Goal: Task Accomplishment & Management: Manage account settings

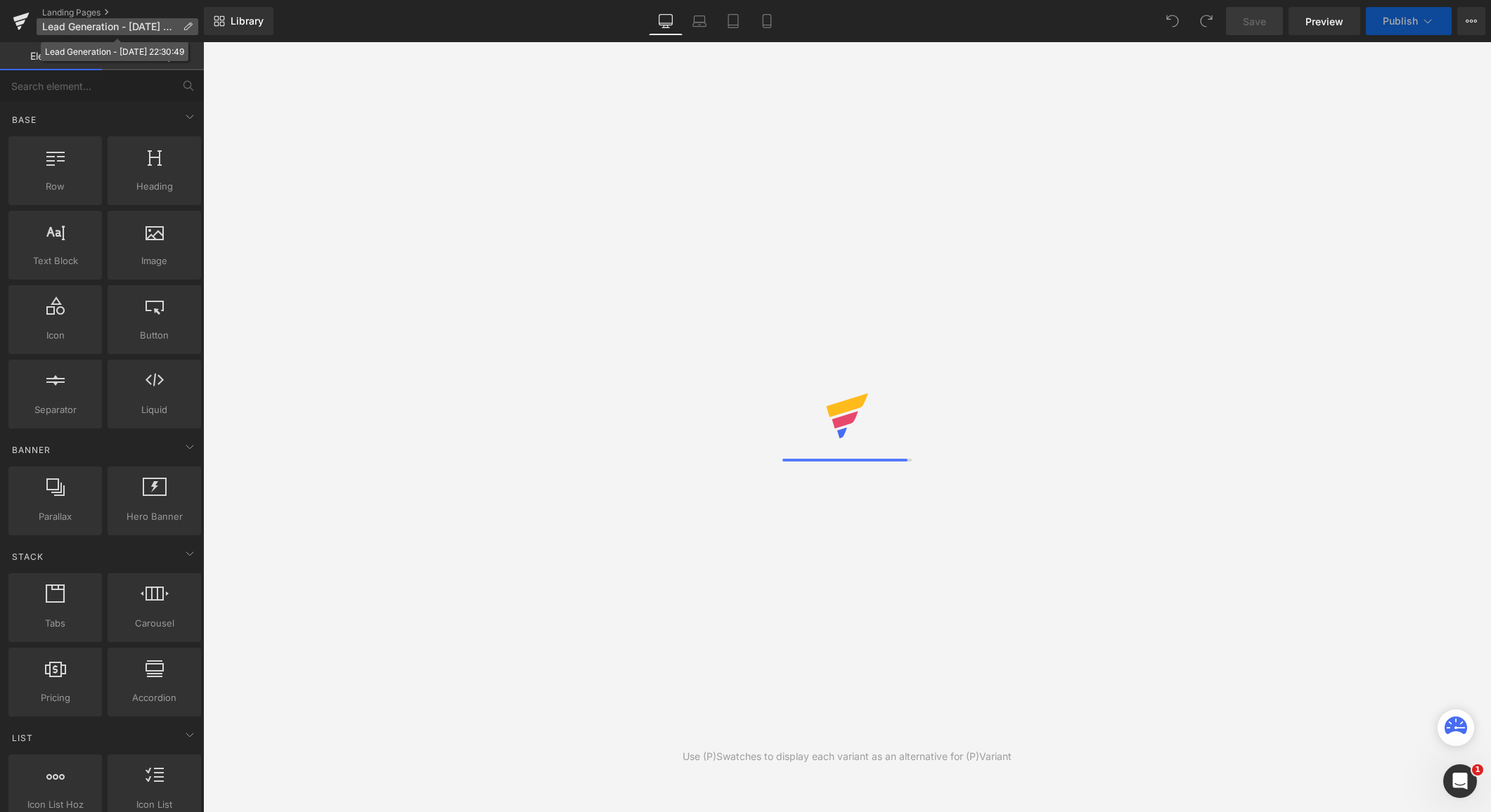
click at [187, 27] on icon at bounding box center [188, 27] width 10 height 10
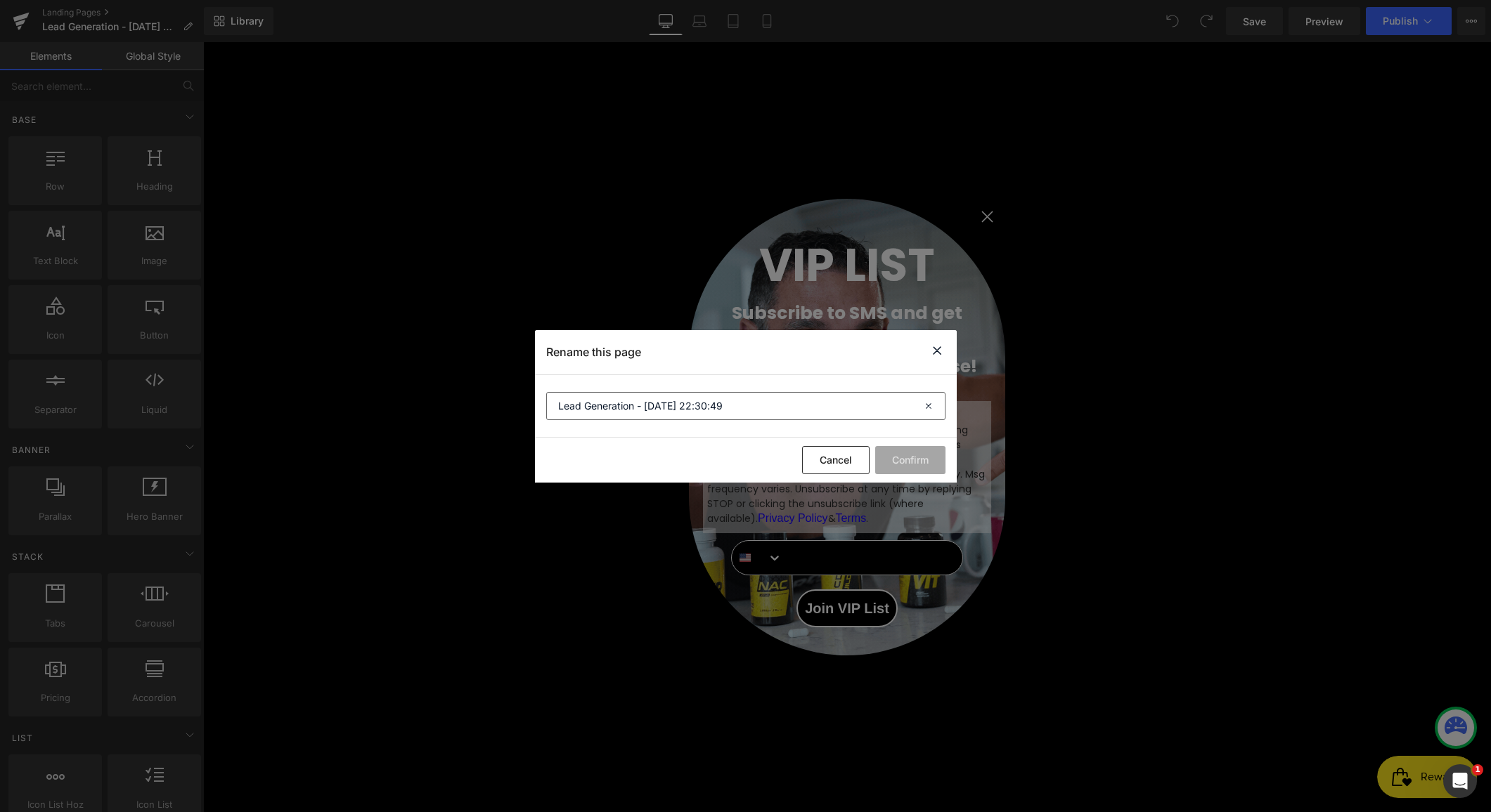
click at [627, 395] on input "Lead Generation - [DATE] 22:30:49" at bounding box center [746, 406] width 399 height 29
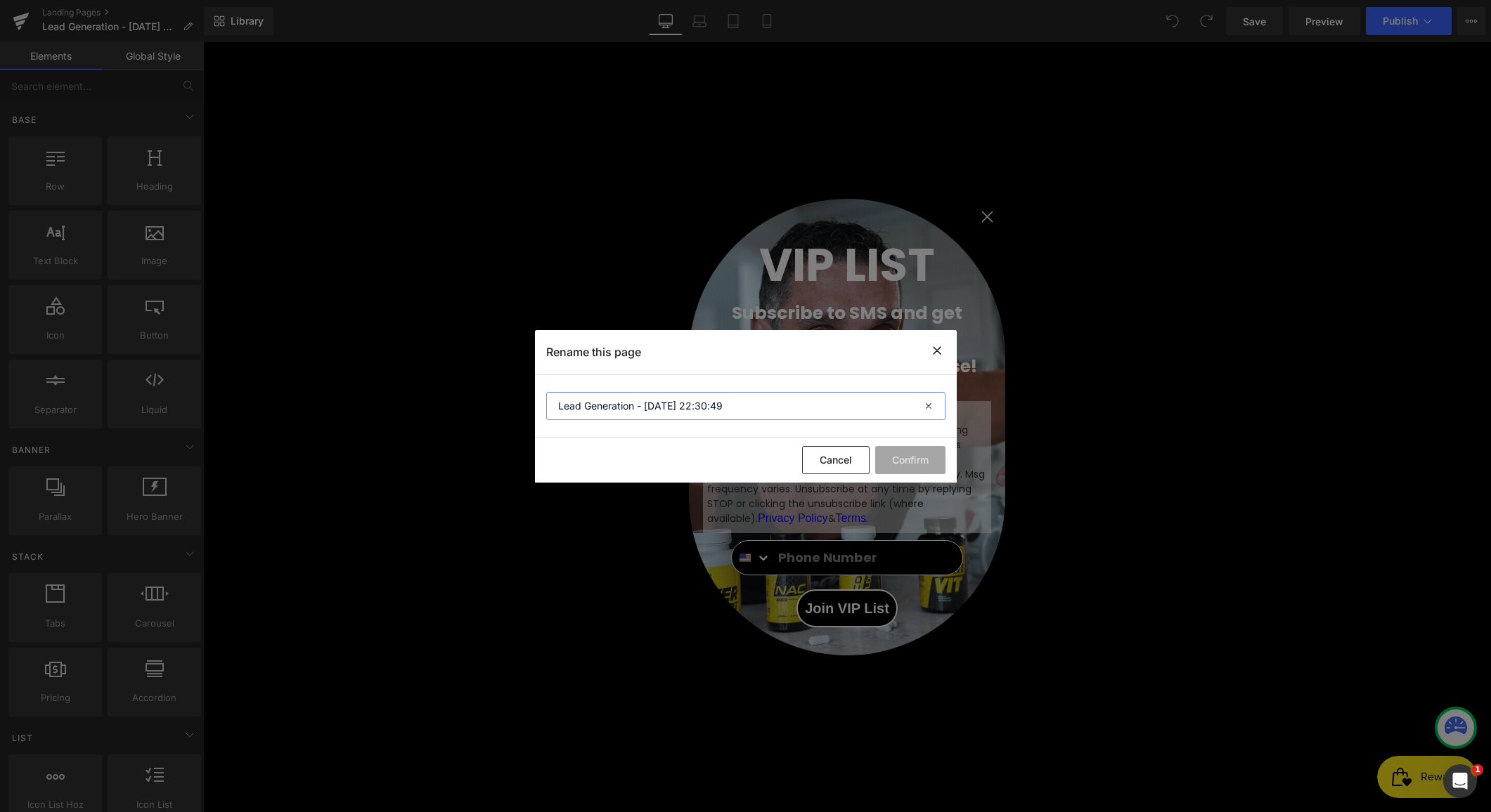
click at [627, 395] on input "Lead Generation - [DATE] 22:30:49" at bounding box center [746, 406] width 399 height 29
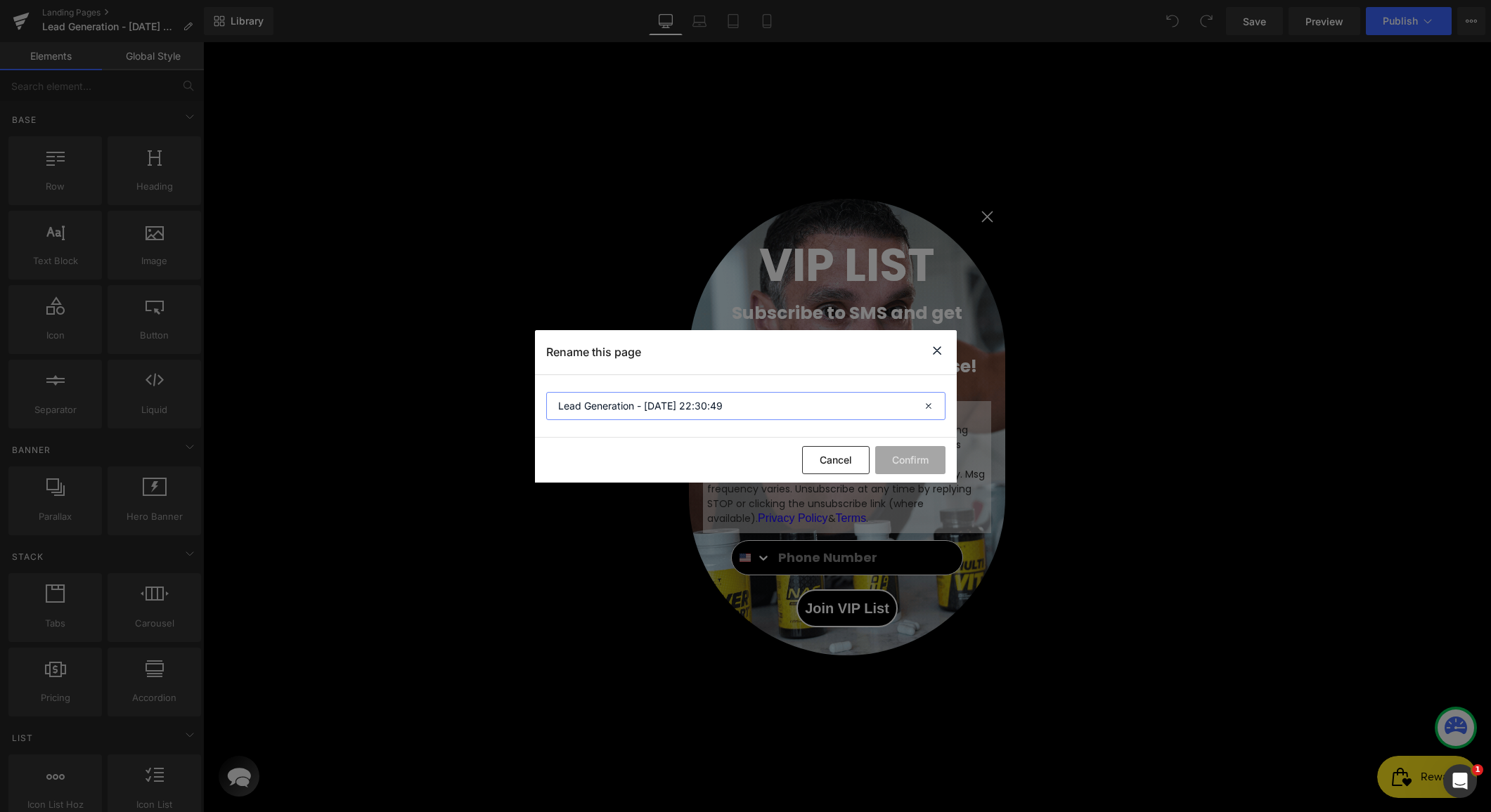
click at [627, 395] on input "Lead Generation - [DATE] 22:30:49" at bounding box center [746, 406] width 399 height 29
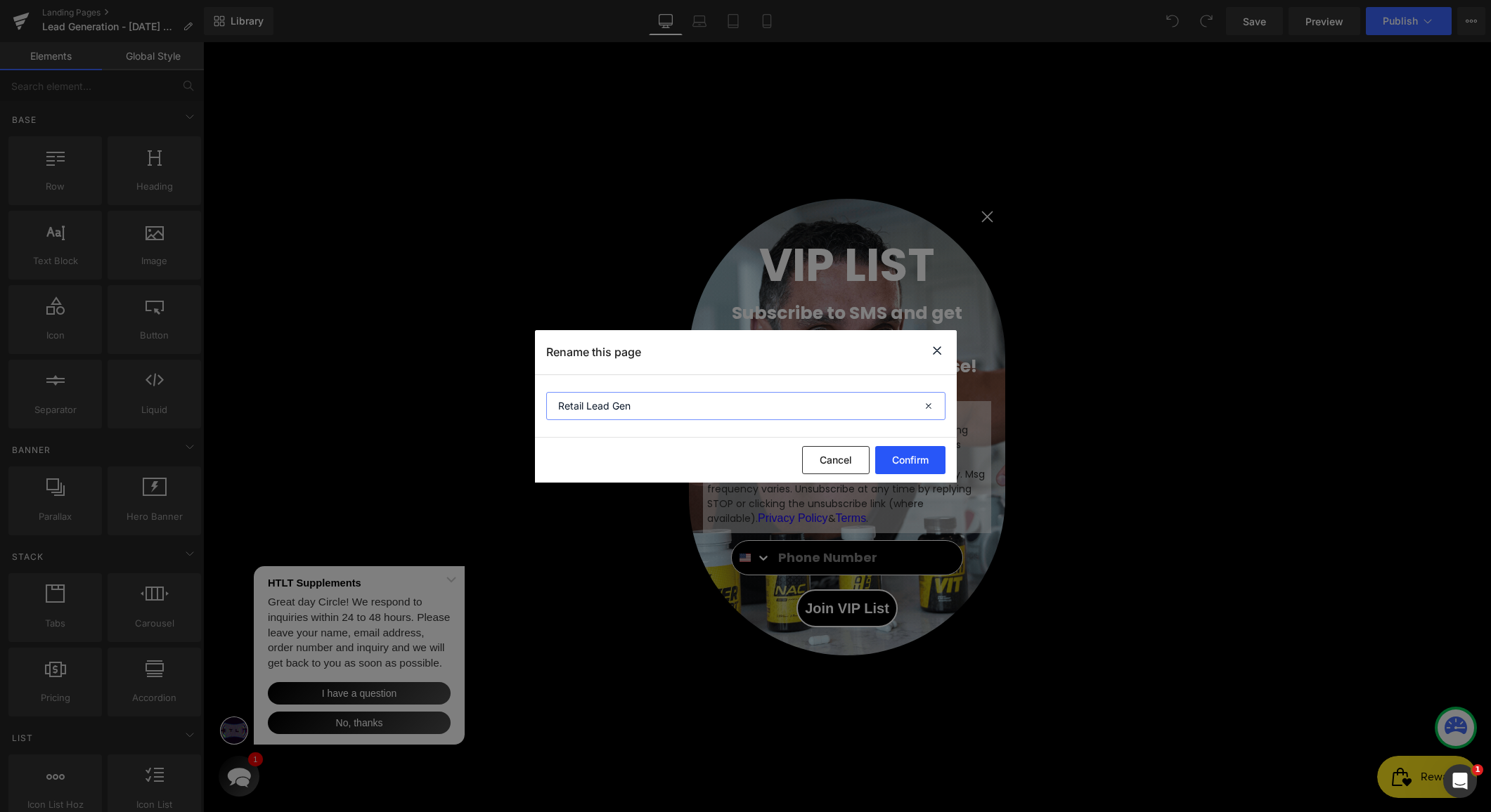
type input "Retail Lead Gen"
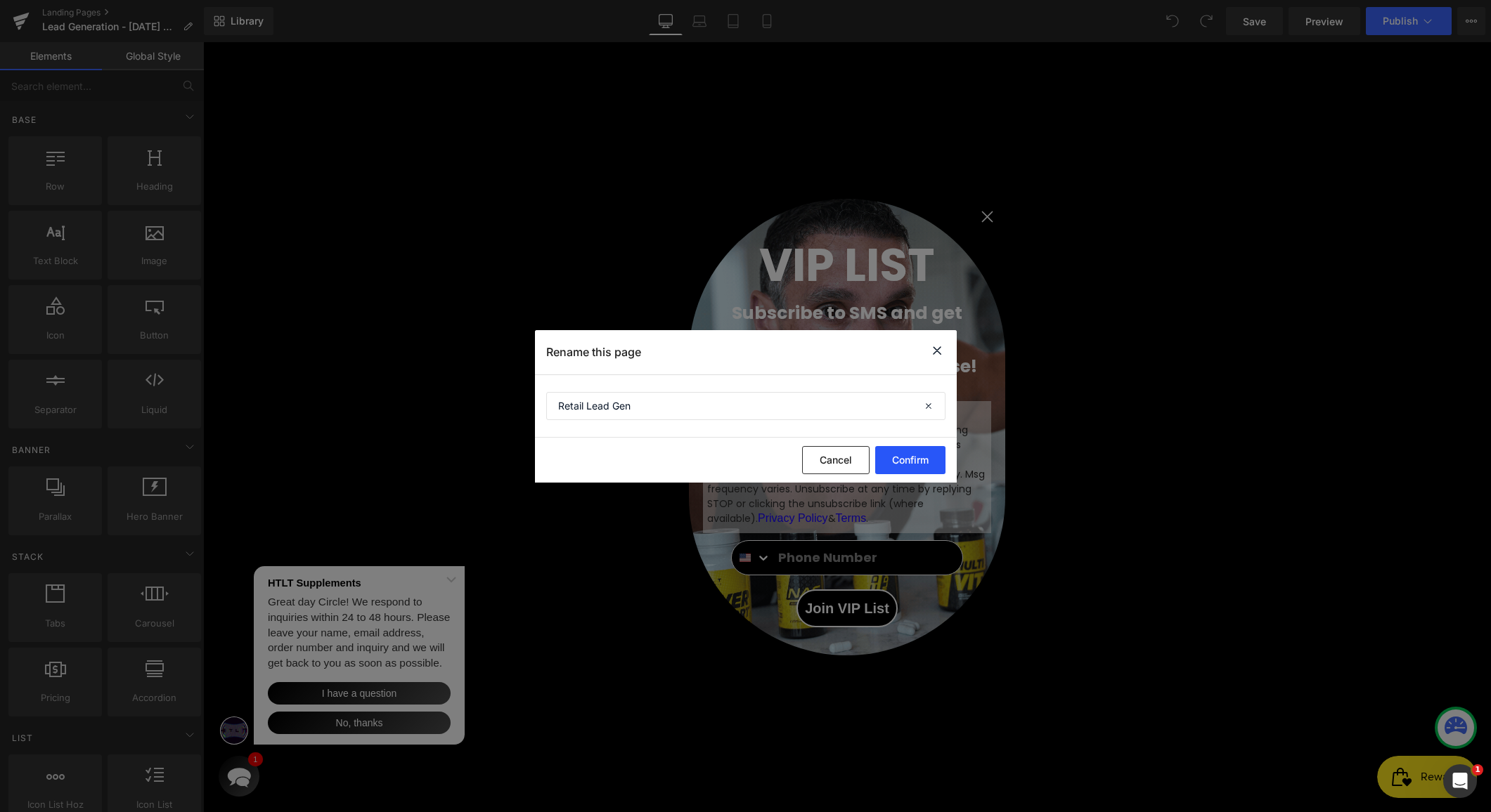
click at [0, 0] on button "Confirm" at bounding box center [0, 0] width 0 height 0
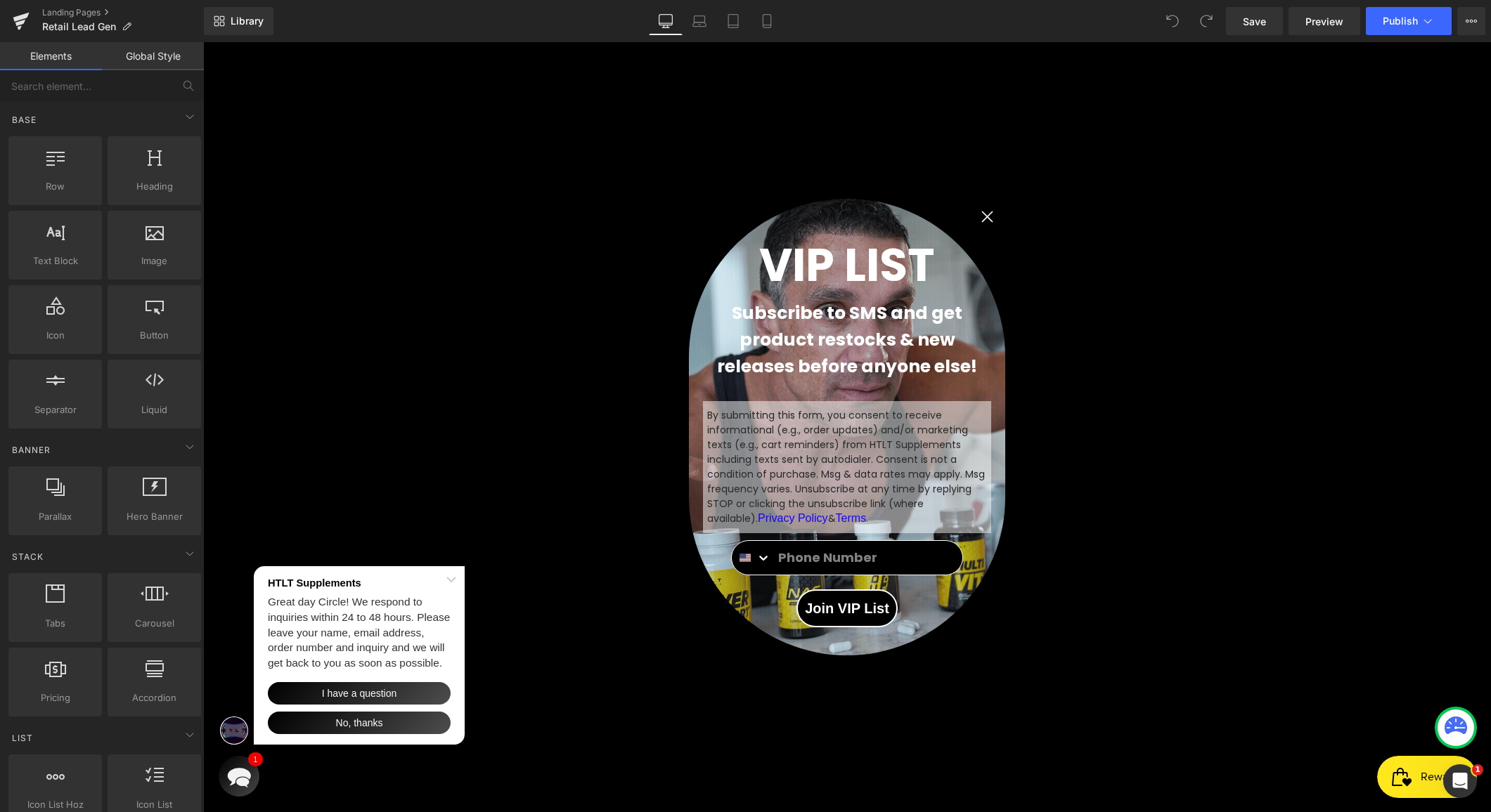
click at [983, 206] on circle "Close dialog" at bounding box center [988, 217] width 24 height 24
